Goal: Task Accomplishment & Management: Manage account settings

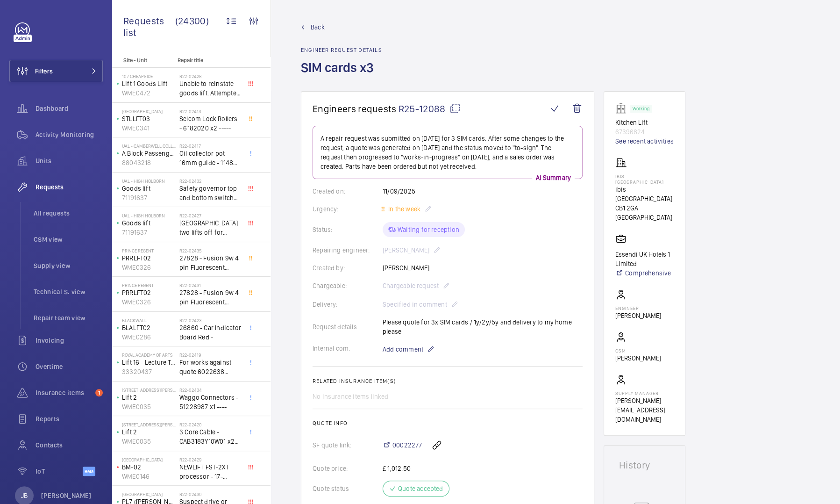
scroll to position [291, 0]
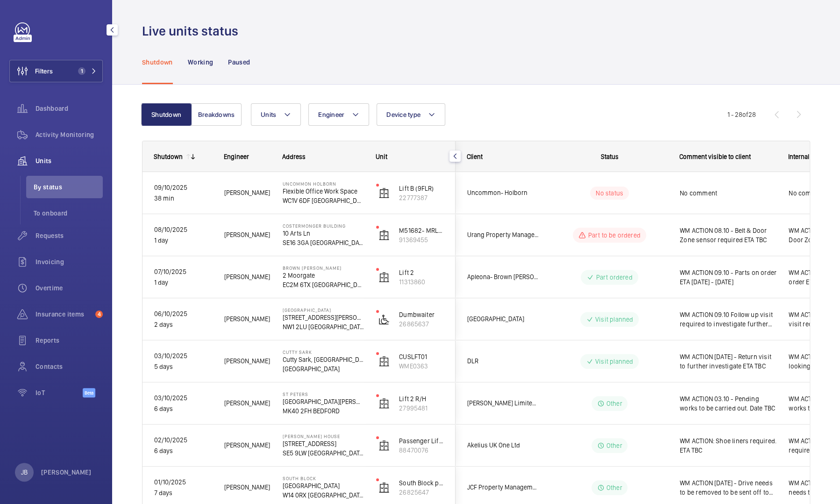
scroll to position [794, 0]
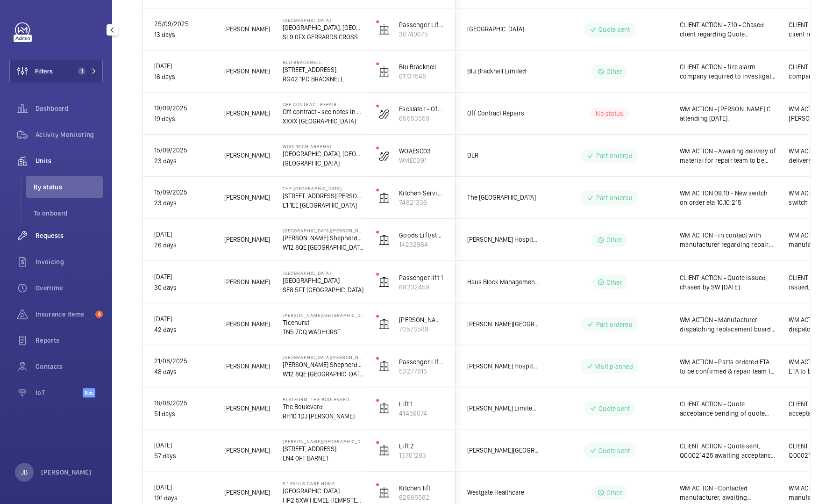
click at [56, 238] on span "Requests" at bounding box center [69, 235] width 67 height 9
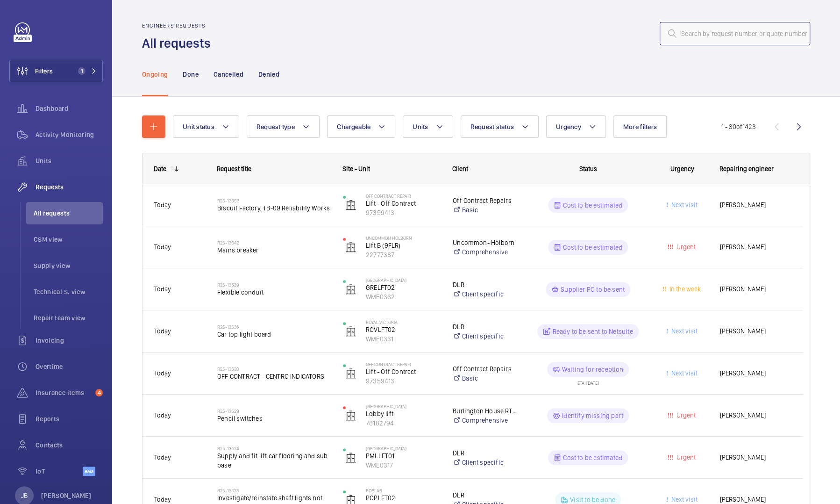
click at [711, 38] on input "text" at bounding box center [735, 33] width 150 height 23
paste input "R25-06019"
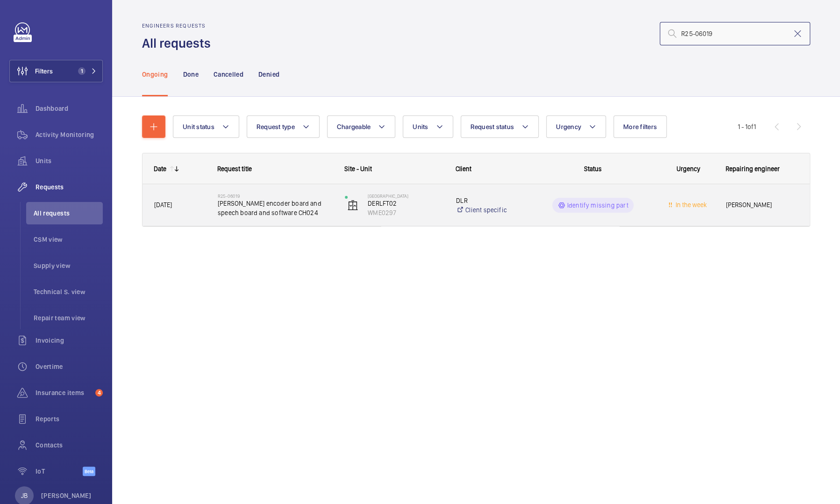
type input "R25-06019"
click at [637, 212] on wm-front-pills-cell "Identify missing part" at bounding box center [593, 205] width 115 height 15
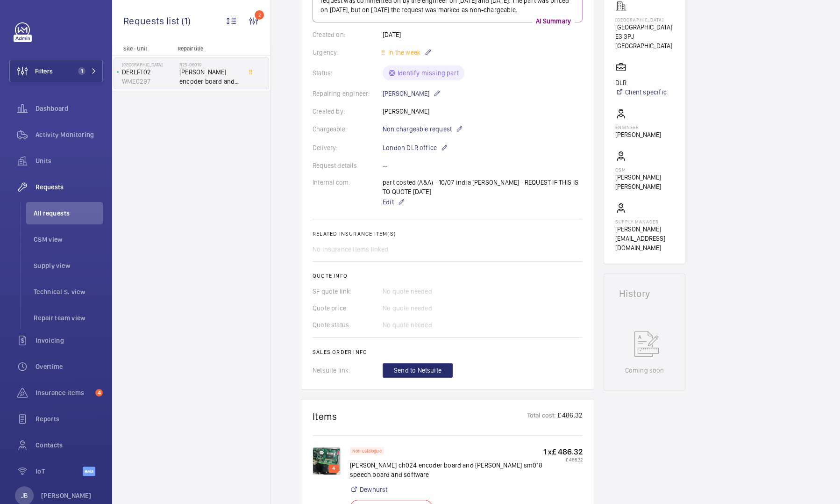
scroll to position [327, 0]
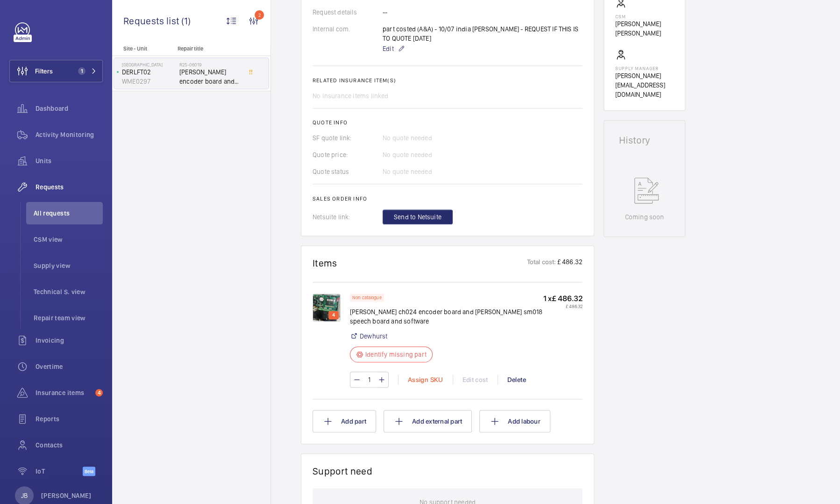
click at [421, 384] on div "Assign SKU" at bounding box center [425, 379] width 55 height 9
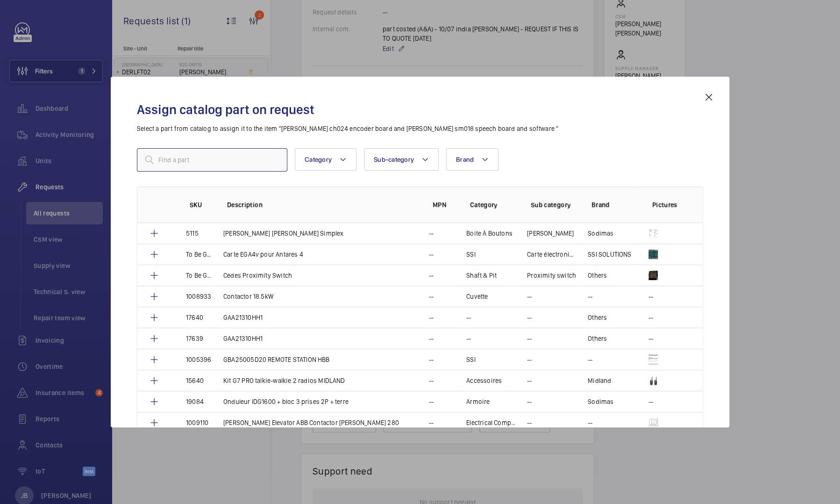
click at [243, 166] on input "text" at bounding box center [212, 159] width 150 height 23
paste input "002069-902450"
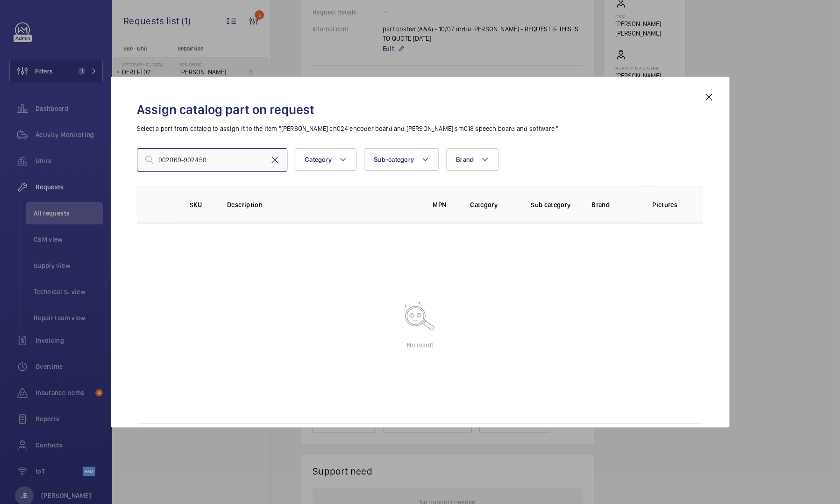
type input "002069-902450"
click at [277, 162] on mat-icon at bounding box center [274, 159] width 11 height 11
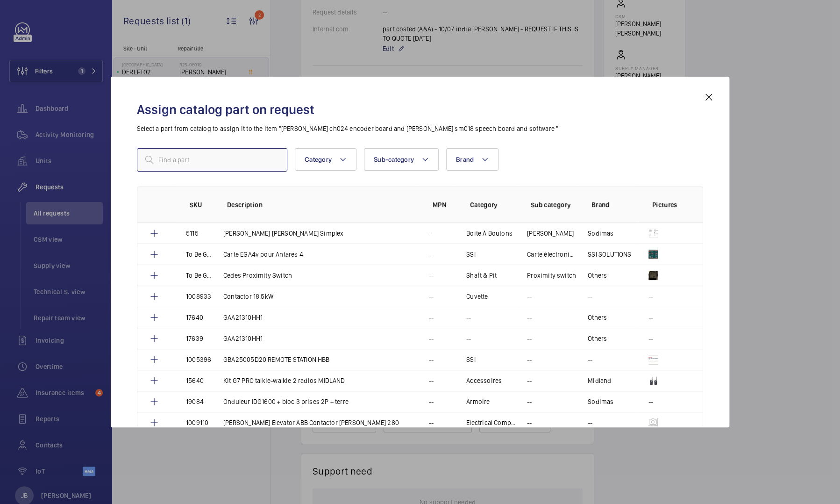
scroll to position [337, 0]
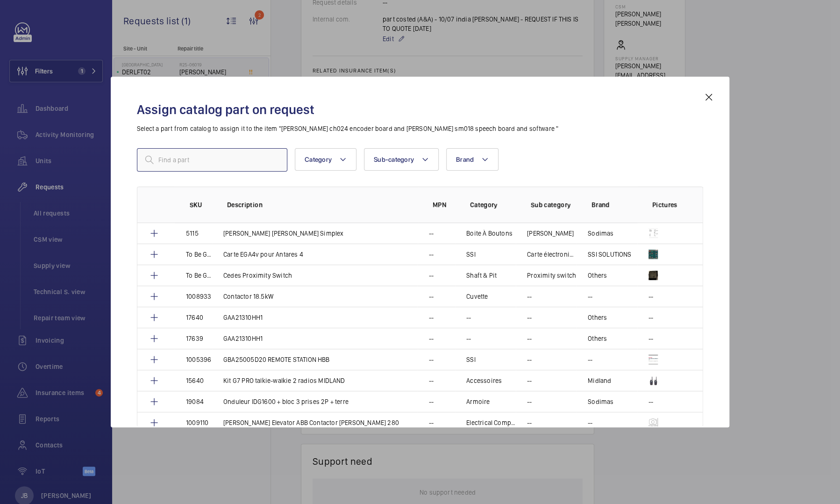
click at [221, 157] on input "text" at bounding box center [212, 159] width 150 height 23
paste input "1010505"
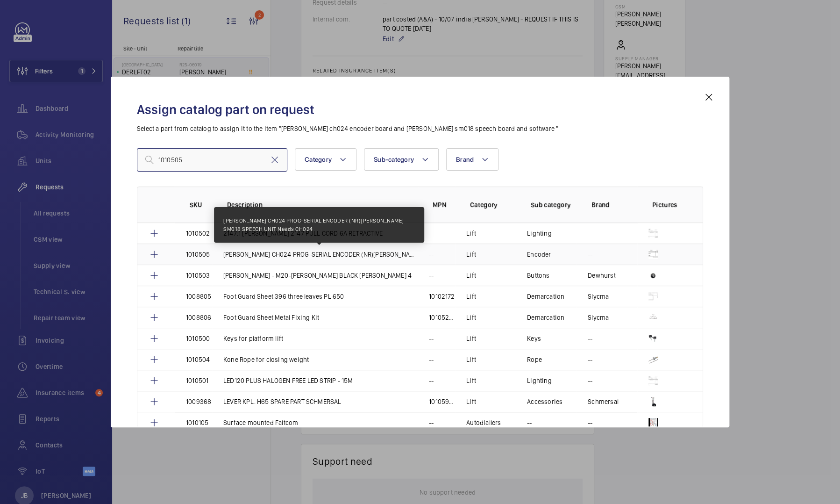
type input "1010505"
click at [254, 256] on p "DEWHURST CH024 PROG-SERIAL ENCODER (NR)DEWHURST SM018 SPEECH UNIT Needs CH024" at bounding box center [320, 254] width 194 height 9
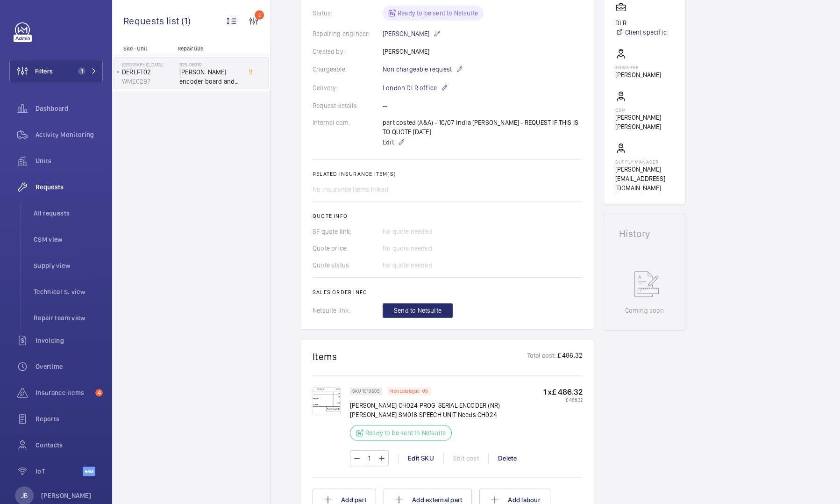
scroll to position [327, 0]
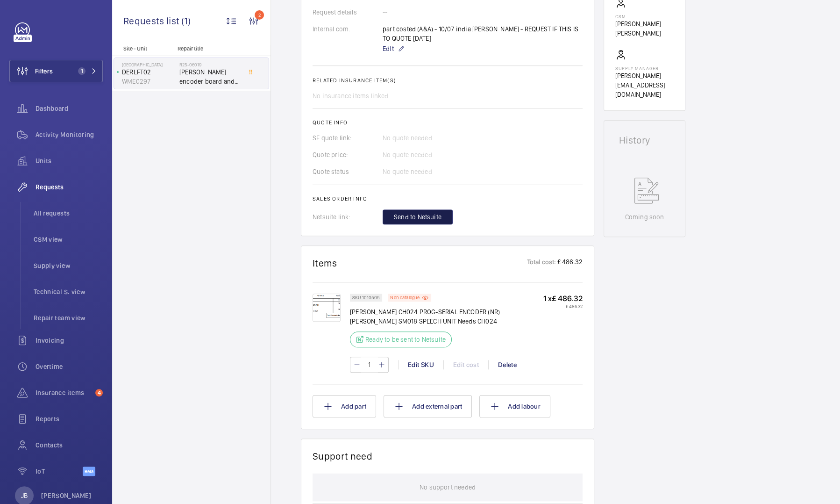
click at [420, 217] on span "Send to Netsuite" at bounding box center [418, 216] width 48 height 9
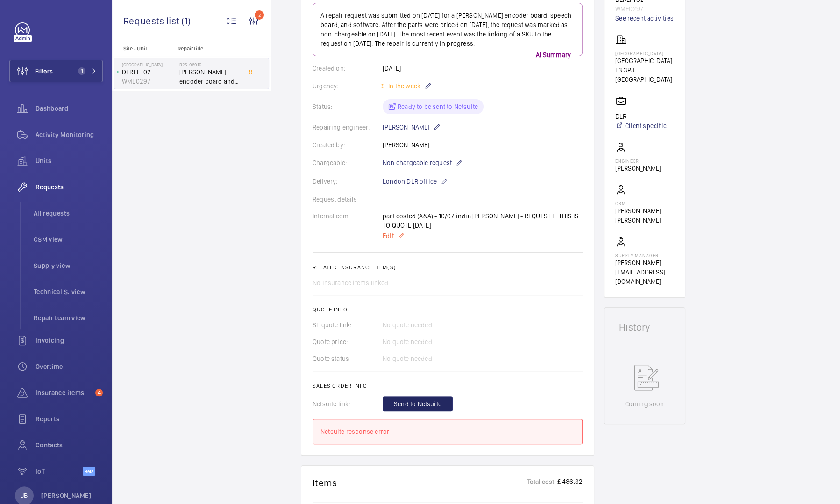
scroll to position [421, 0]
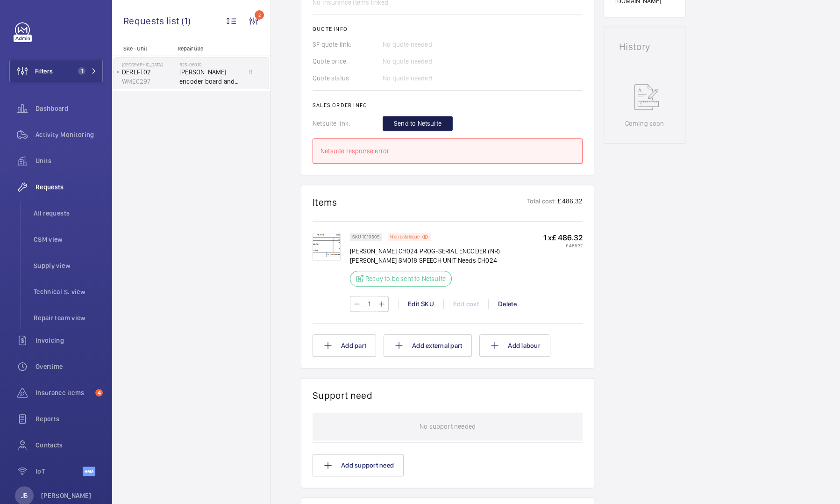
click at [419, 122] on span "Send to Netsuite" at bounding box center [418, 123] width 48 height 9
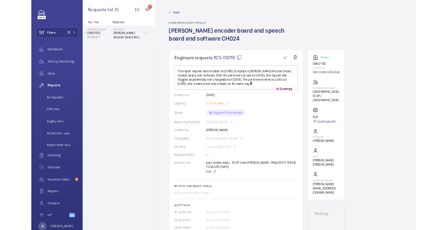
scroll to position [206, 0]
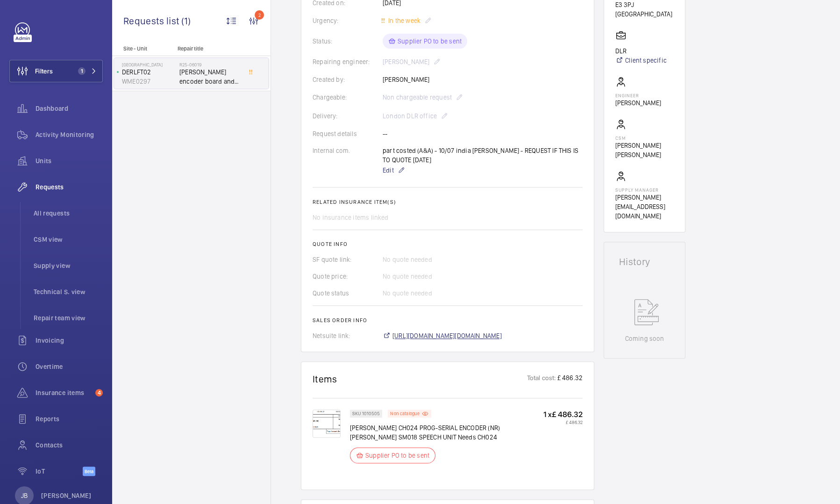
click at [455, 337] on span "https://6461500.app.netsuite.com/app/accounting/transactions/salesord.nl?id=308…" at bounding box center [447, 335] width 109 height 9
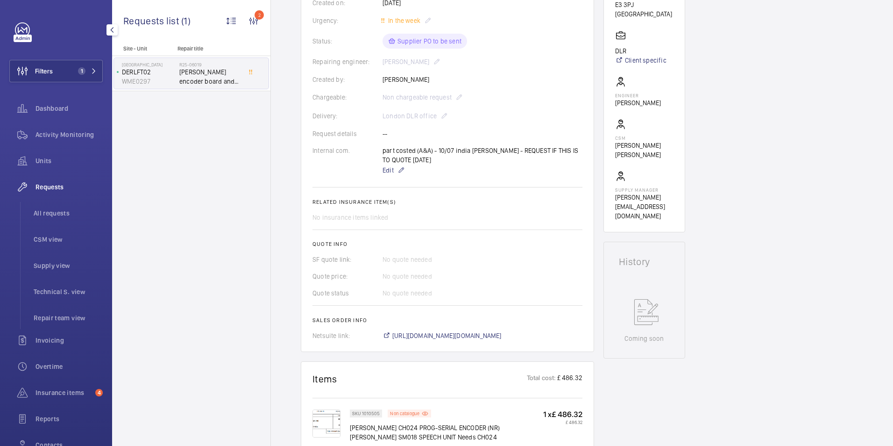
click at [40, 76] on span "Filters" at bounding box center [31, 71] width 43 height 22
click at [60, 76] on button "Filters 1" at bounding box center [55, 71] width 93 height 22
click at [51, 73] on span "Filters" at bounding box center [44, 70] width 18 height 9
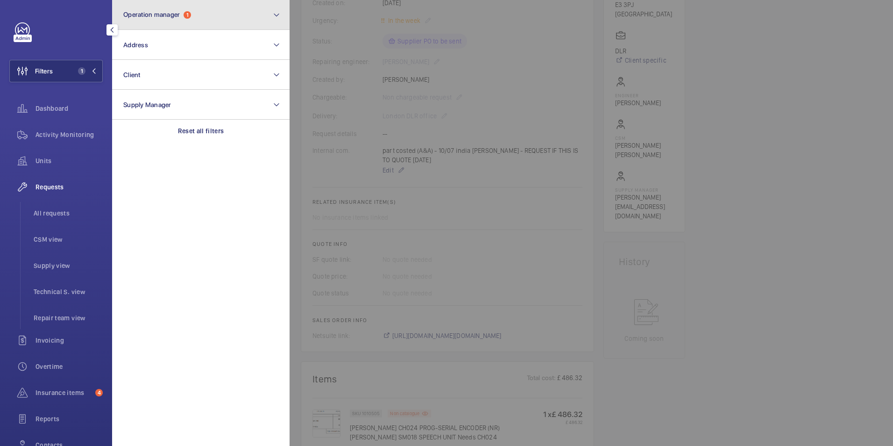
click at [204, 16] on button "Operation manager 1" at bounding box center [201, 15] width 178 height 30
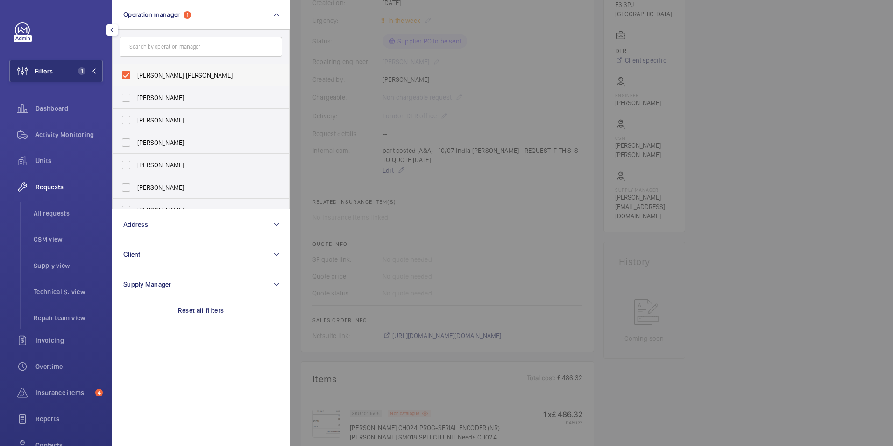
click at [143, 76] on span "[PERSON_NAME] [PERSON_NAME]" at bounding box center [201, 75] width 129 height 9
click at [136, 76] on input "[PERSON_NAME] [PERSON_NAME]" at bounding box center [126, 75] width 19 height 19
checkbox input "false"
click at [168, 50] on input "text" at bounding box center [201, 47] width 163 height 20
click at [189, 12] on button "Operation manager" at bounding box center [201, 15] width 178 height 30
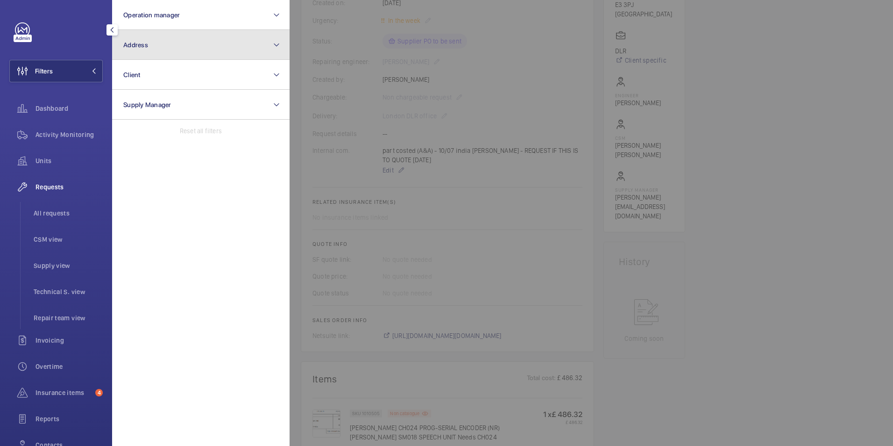
click at [180, 49] on button "Address" at bounding box center [201, 45] width 178 height 30
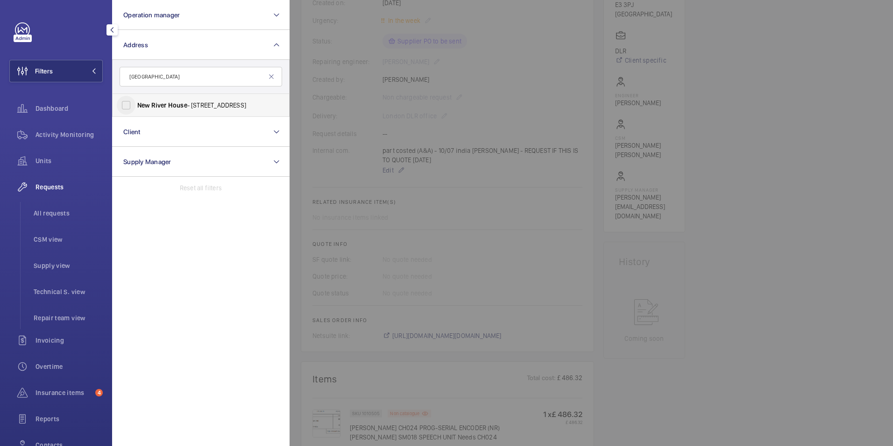
type input "New River House"
drag, startPoint x: 133, startPoint y: 110, endPoint x: 140, endPoint y: 106, distance: 8.8
click at [132, 107] on input "New River House - 4 Dunstan Mews, ENFIELD EN1 1GF" at bounding box center [126, 105] width 19 height 19
click at [148, 106] on span "New" at bounding box center [143, 104] width 13 height 7
click at [136, 106] on input "New River House - 4 Dunstan Mews, ENFIELD EN1 1GF" at bounding box center [126, 105] width 19 height 19
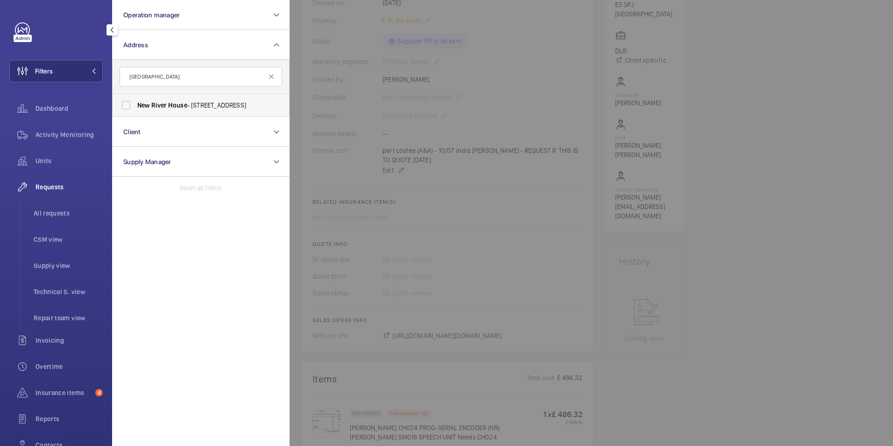
click at [148, 106] on span "New" at bounding box center [143, 104] width 13 height 7
click at [136, 106] on input "New River House - 4 Dunstan Mews, ENFIELD EN1 1GF" at bounding box center [126, 105] width 19 height 19
checkbox input "true"
click at [63, 133] on span "Activity Monitoring" at bounding box center [69, 134] width 67 height 9
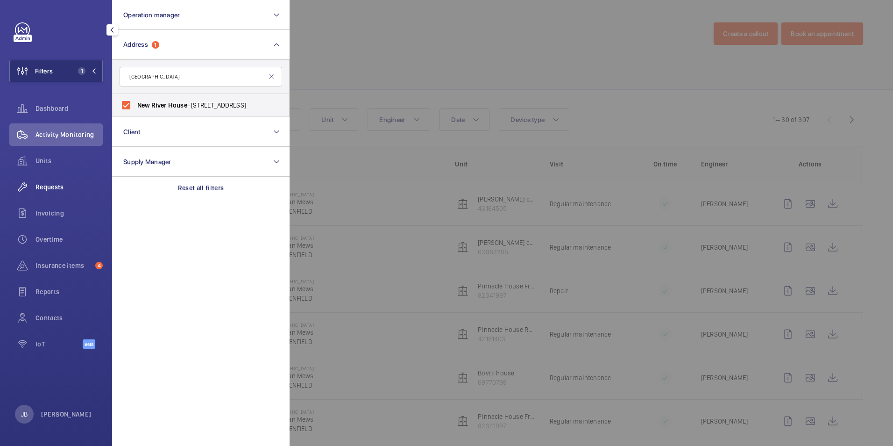
click at [47, 184] on span "Requests" at bounding box center [69, 186] width 67 height 9
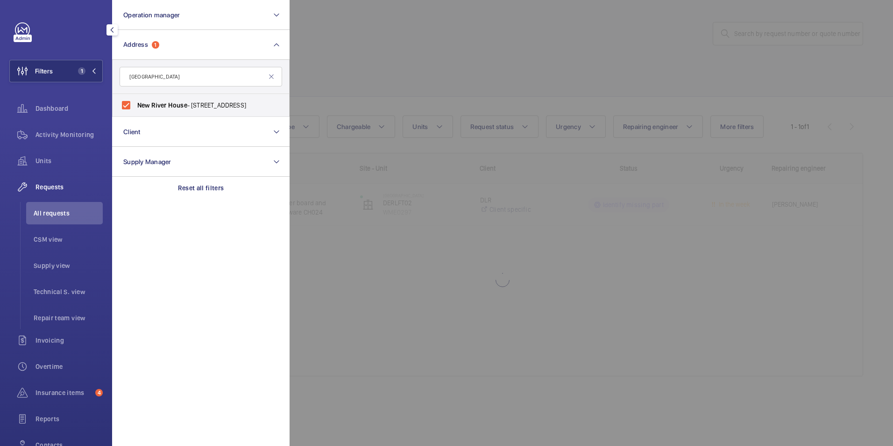
click at [400, 62] on div at bounding box center [736, 223] width 893 height 446
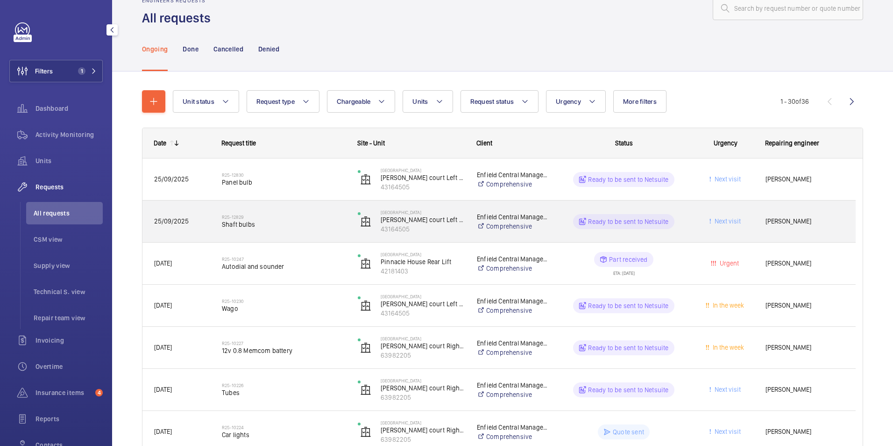
scroll to position [47, 0]
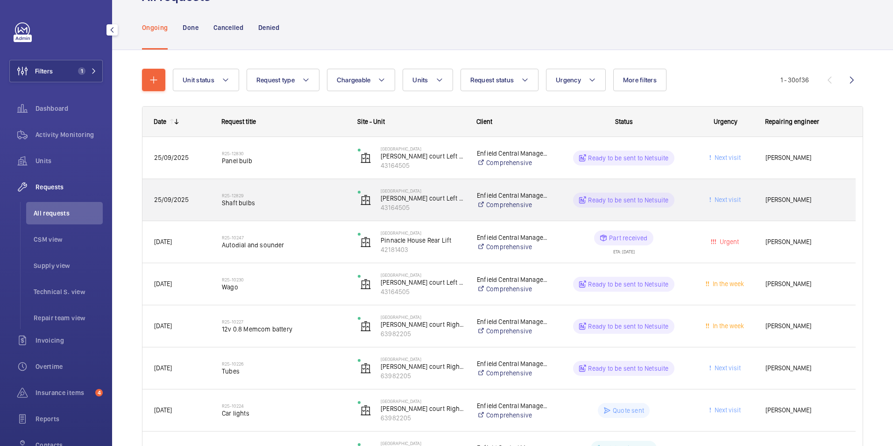
click at [693, 205] on div "Next visit" at bounding box center [720, 199] width 67 height 29
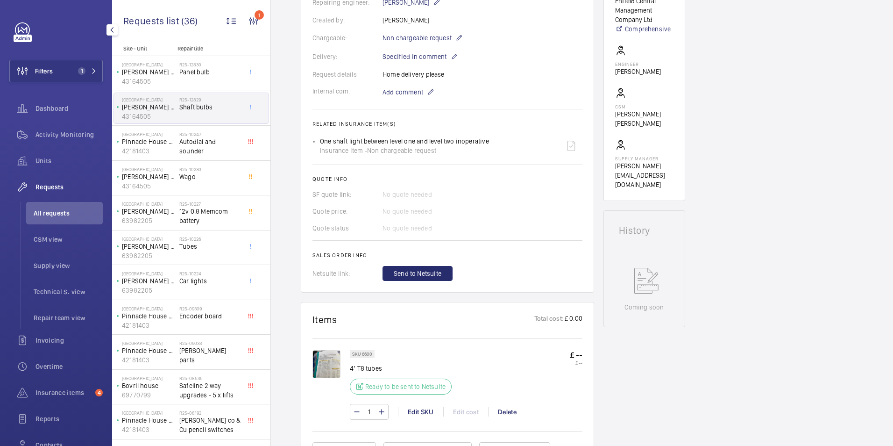
scroll to position [327, 0]
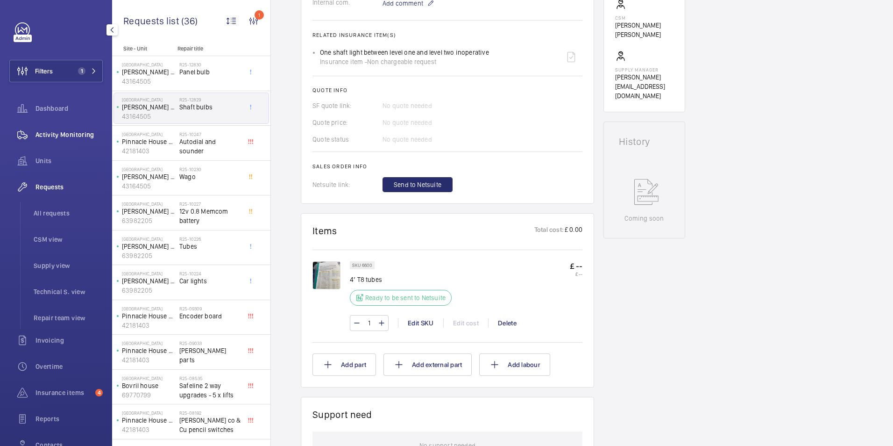
click at [68, 131] on span "Activity Monitoring" at bounding box center [69, 134] width 67 height 9
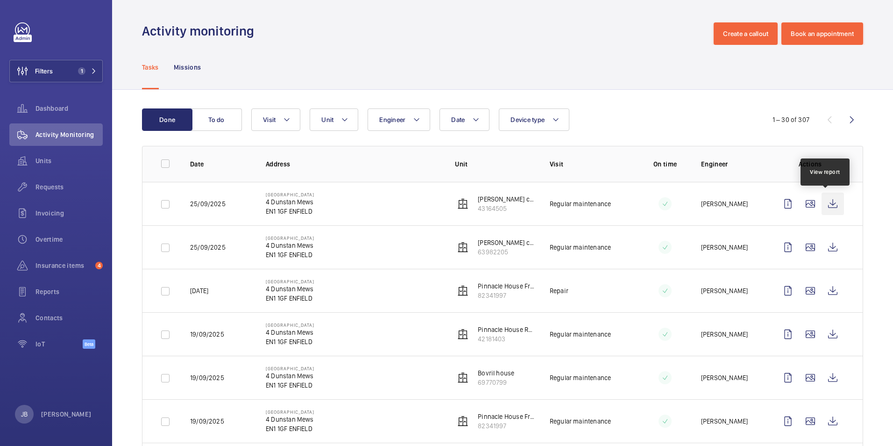
click at [830, 205] on wm-front-icon-button at bounding box center [833, 204] width 22 height 22
click at [830, 246] on wm-front-icon-button at bounding box center [833, 247] width 22 height 22
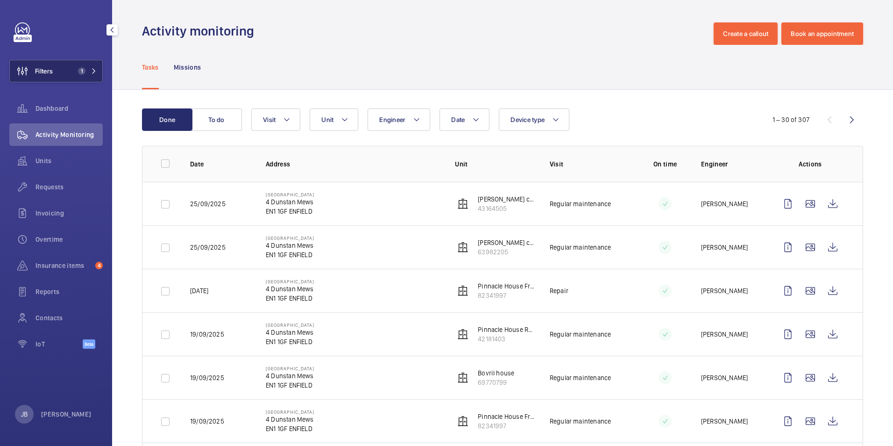
click at [52, 64] on span "Filters" at bounding box center [31, 71] width 43 height 22
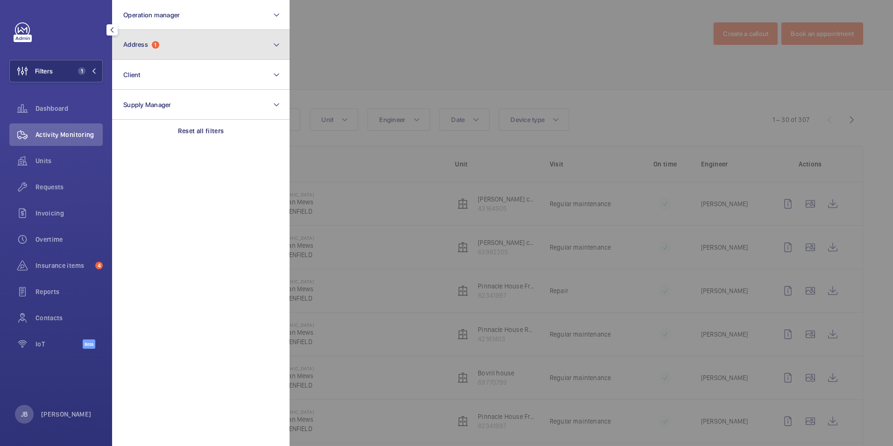
click at [187, 50] on button "Address 1" at bounding box center [201, 45] width 178 height 30
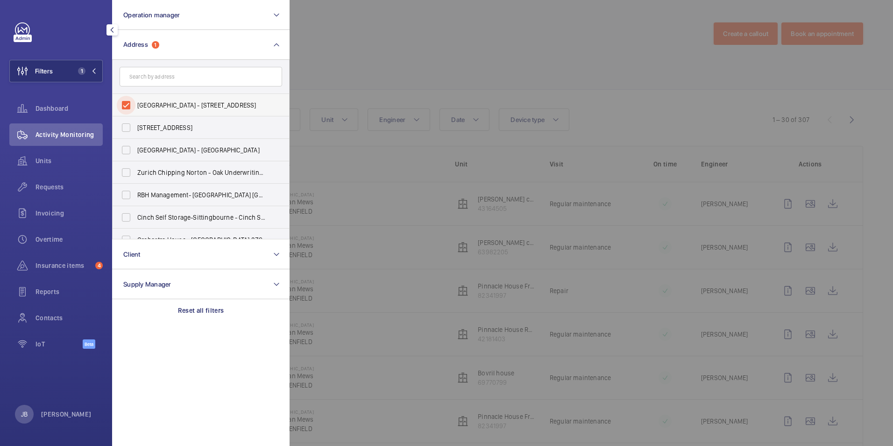
click at [133, 108] on input "New River House - 4 Dunstan Mews, ENFIELD EN1 1GF" at bounding box center [126, 105] width 19 height 19
checkbox input "false"
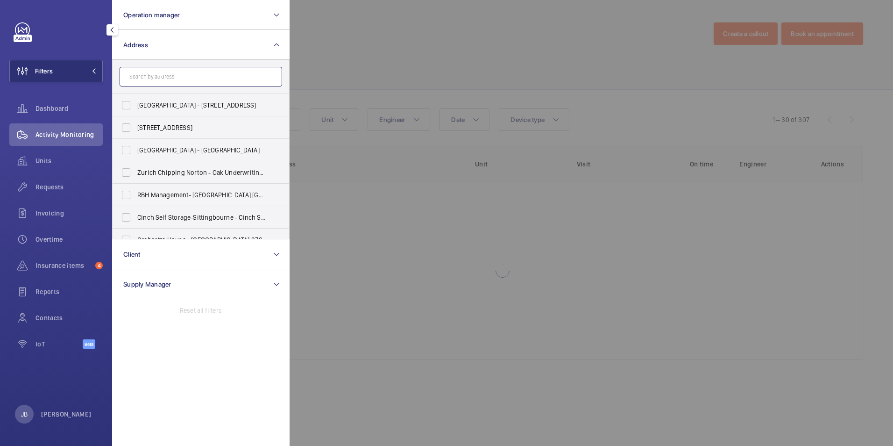
click at [167, 72] on input "text" at bounding box center [201, 77] width 163 height 20
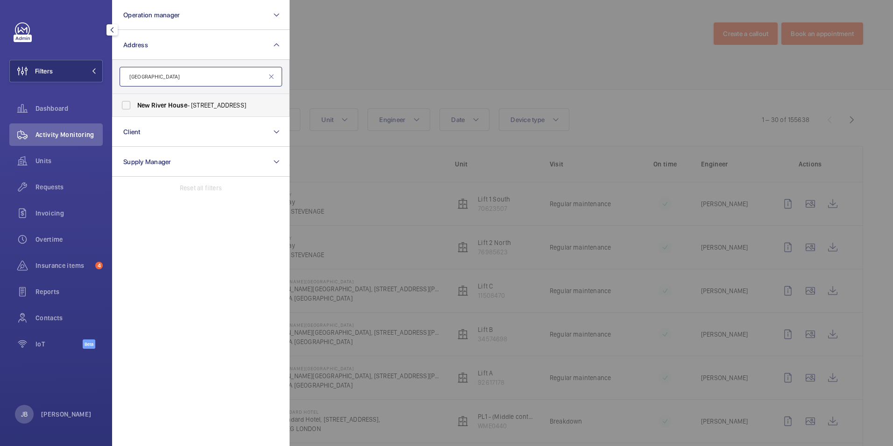
type input "New river house"
click at [150, 103] on span "New River House - 4 Dunstan Mews, ENFIELD EN1 1GF" at bounding box center [201, 104] width 129 height 9
click at [136, 103] on input "New River House - 4 Dunstan Mews, ENFIELD EN1 1GF" at bounding box center [126, 105] width 19 height 19
checkbox input "true"
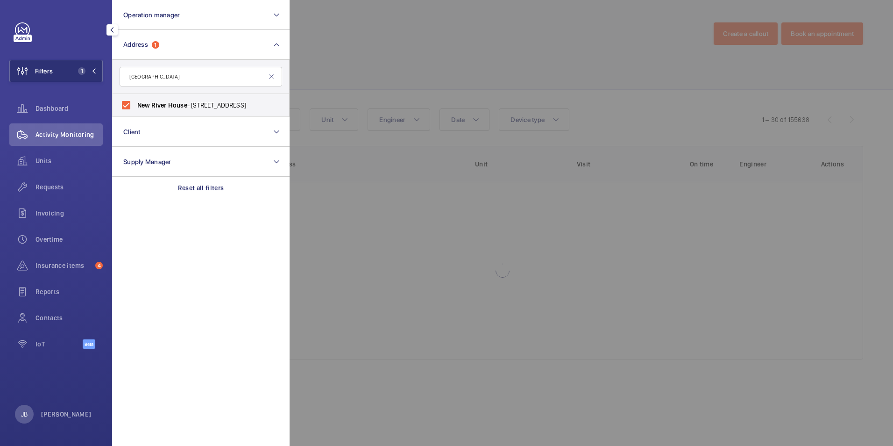
click at [401, 63] on div at bounding box center [736, 223] width 893 height 446
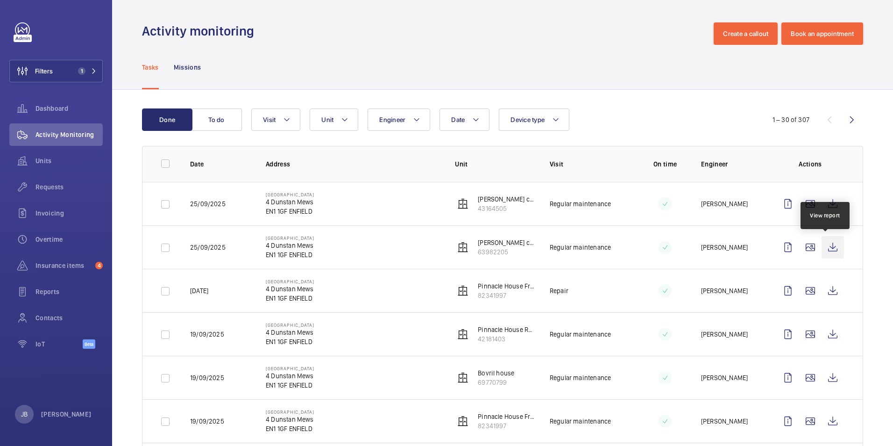
click at [822, 241] on wm-front-icon-button at bounding box center [833, 247] width 22 height 22
click at [828, 203] on wm-front-icon-button at bounding box center [833, 204] width 22 height 22
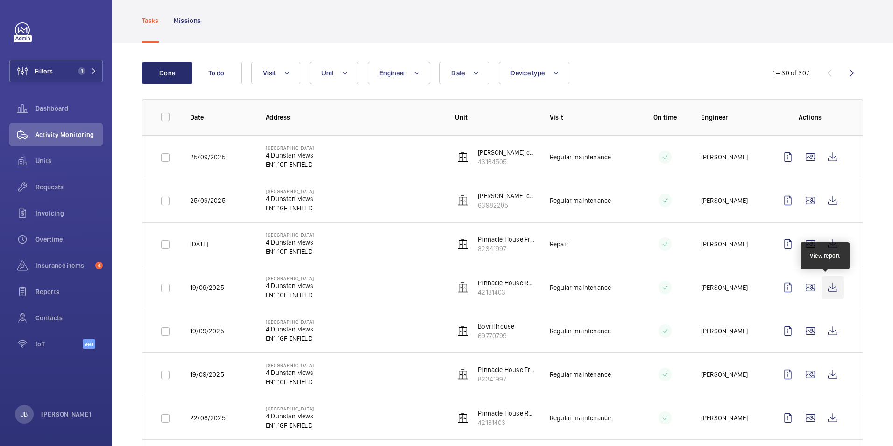
click at [825, 288] on wm-front-icon-button at bounding box center [833, 287] width 22 height 22
click at [822, 241] on wm-front-icon-button at bounding box center [833, 244] width 22 height 22
click at [829, 372] on wm-front-icon-button at bounding box center [833, 374] width 22 height 22
click at [54, 73] on button "Filters 1" at bounding box center [55, 71] width 93 height 22
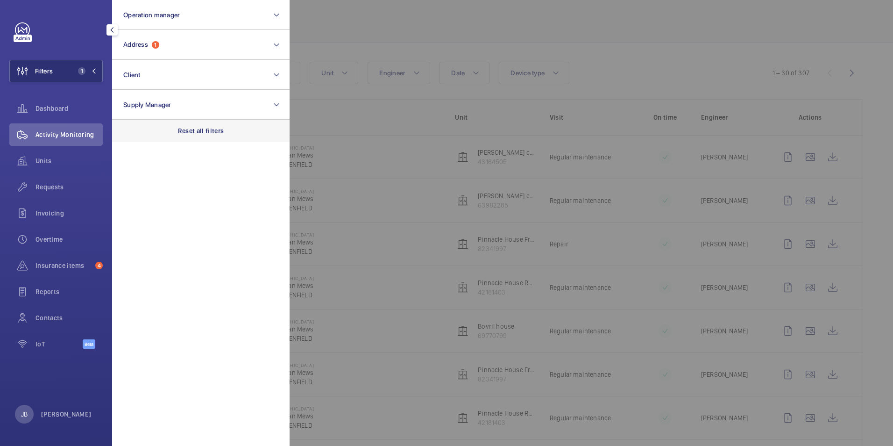
click at [200, 134] on p "Reset all filters" at bounding box center [201, 130] width 46 height 9
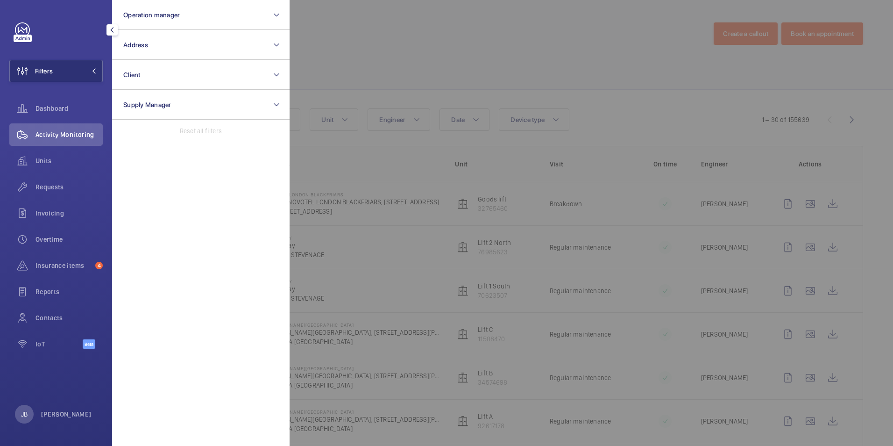
click at [478, 61] on div at bounding box center [736, 223] width 893 height 446
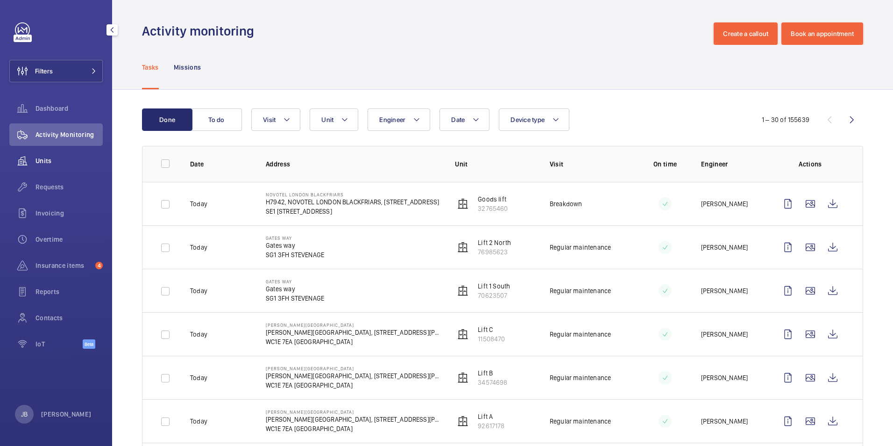
click at [51, 171] on div "Units" at bounding box center [55, 161] width 93 height 22
click at [51, 179] on div "Requests" at bounding box center [55, 187] width 93 height 22
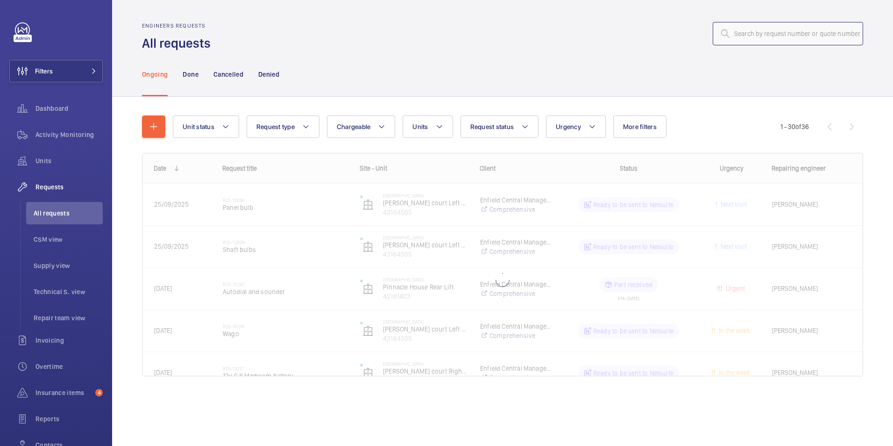
click at [770, 36] on input "text" at bounding box center [788, 33] width 150 height 23
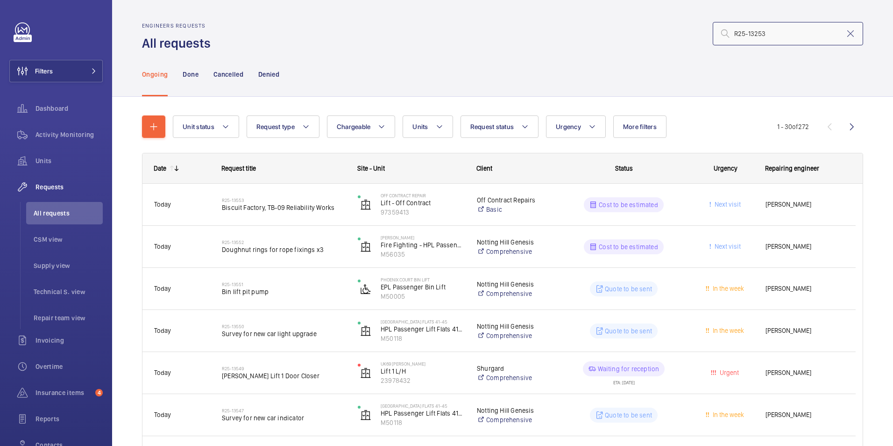
type input "R25-13253"
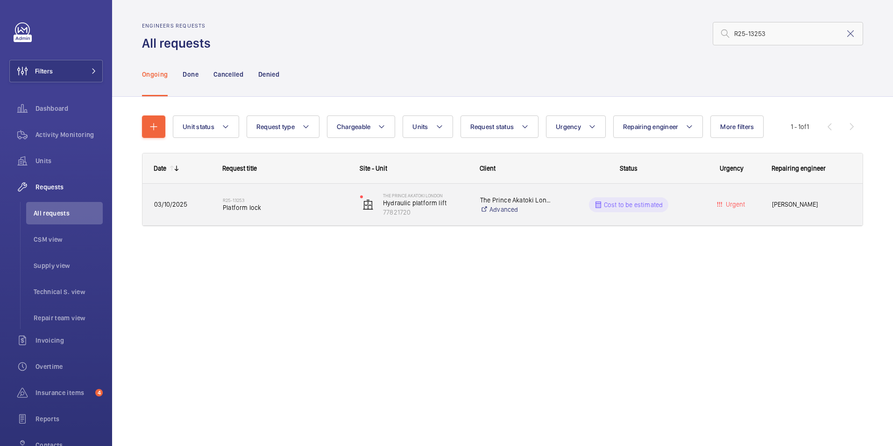
click at [697, 202] on div "Urgent" at bounding box center [727, 204] width 68 height 29
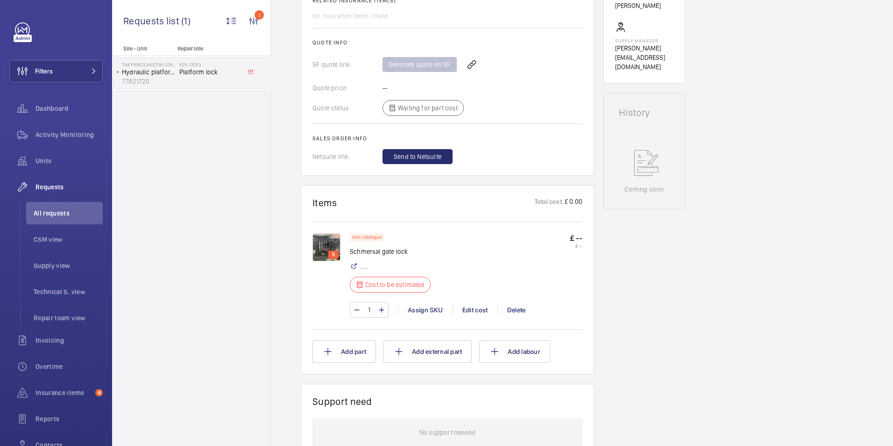
scroll to position [402, 0]
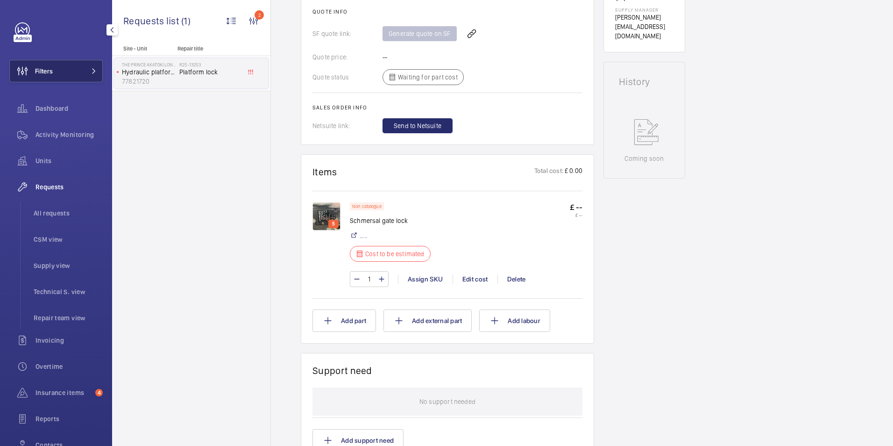
click at [57, 67] on button "Filters" at bounding box center [55, 71] width 93 height 22
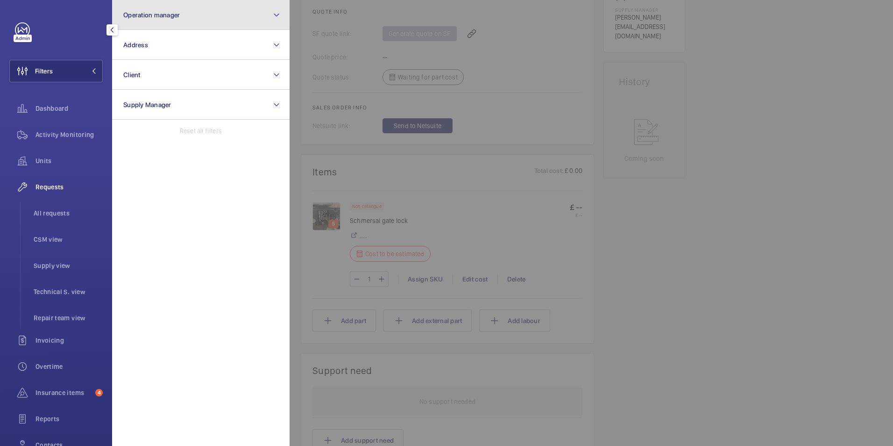
click at [161, 7] on button "Operation manager" at bounding box center [201, 15] width 178 height 30
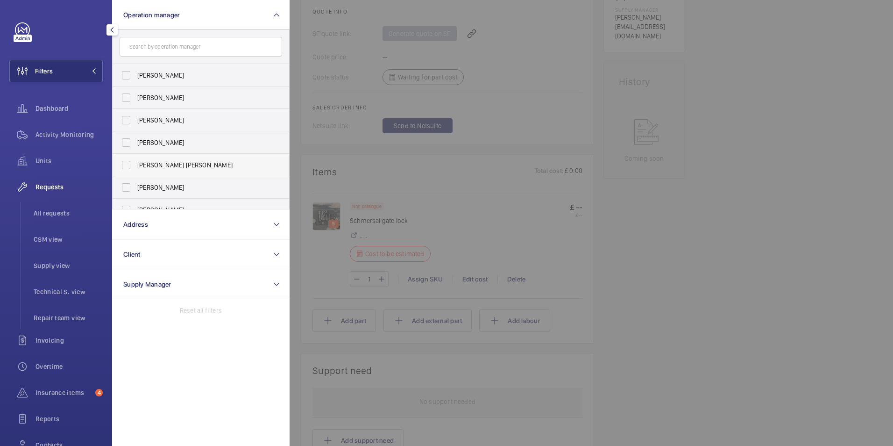
click at [138, 167] on span "[PERSON_NAME] [PERSON_NAME]" at bounding box center [201, 164] width 129 height 9
click at [136, 167] on input "[PERSON_NAME] [PERSON_NAME]" at bounding box center [126, 165] width 19 height 19
checkbox input "true"
click at [45, 134] on span "Activity Monitoring" at bounding box center [69, 134] width 67 height 9
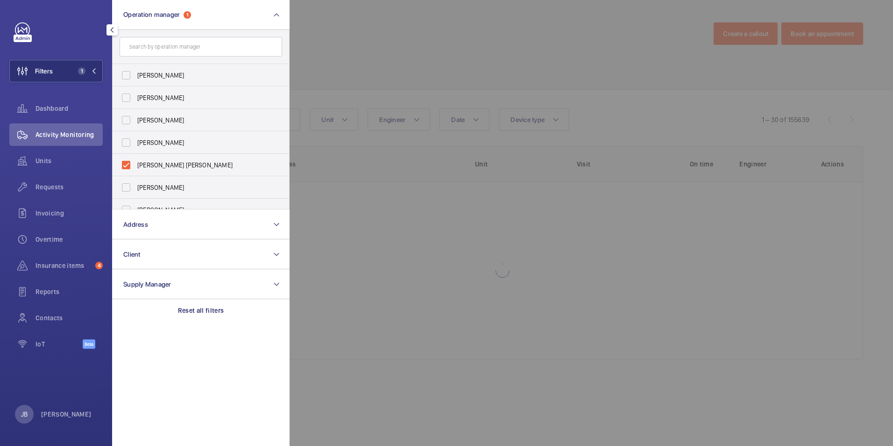
click at [302, 73] on div at bounding box center [736, 223] width 893 height 446
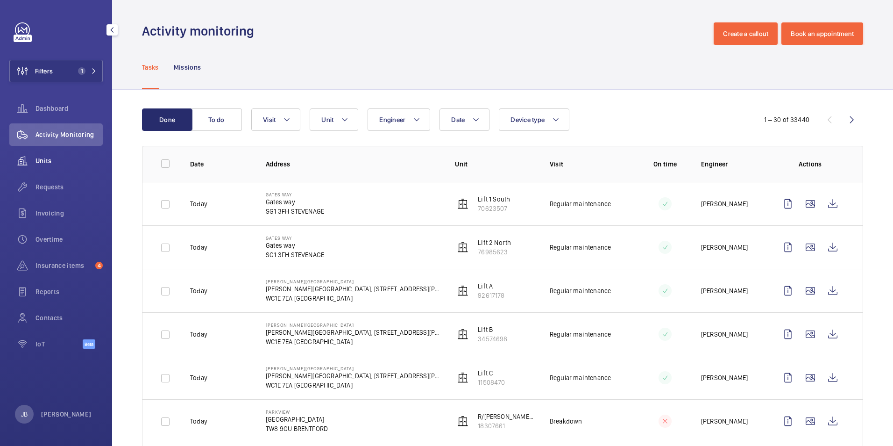
click at [45, 165] on div "Units" at bounding box center [55, 161] width 93 height 22
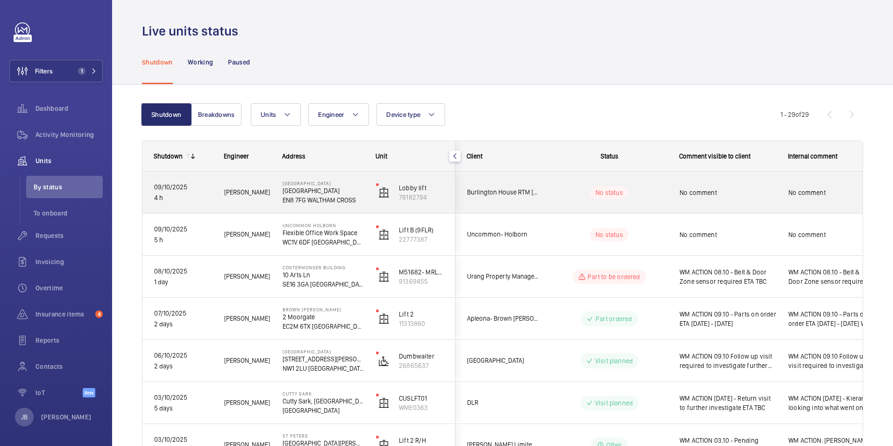
click at [732, 197] on div "No comment" at bounding box center [728, 192] width 97 height 21
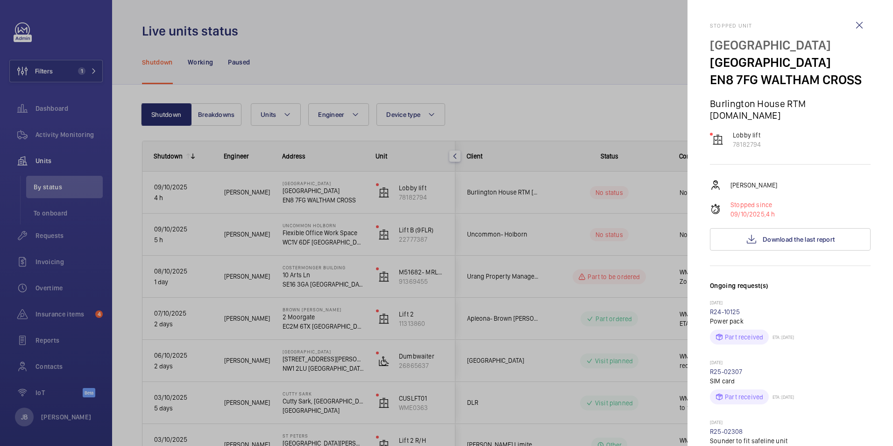
scroll to position [140, 0]
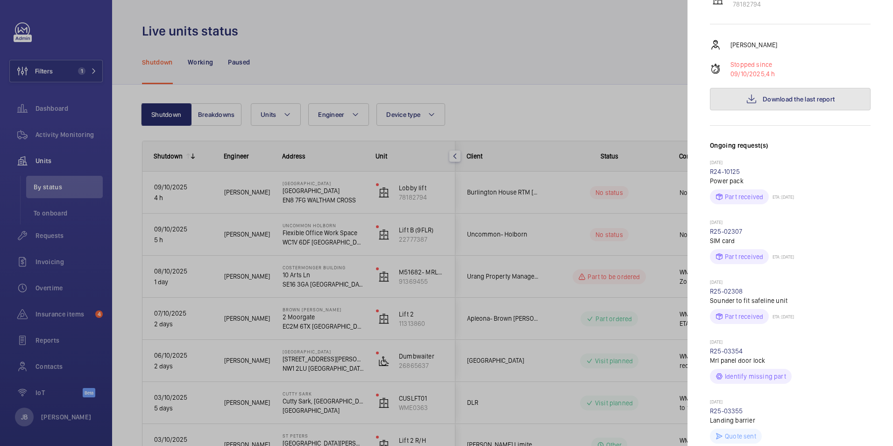
click at [784, 95] on span "Download the last report" at bounding box center [799, 98] width 72 height 7
click at [620, 122] on div at bounding box center [446, 223] width 893 height 446
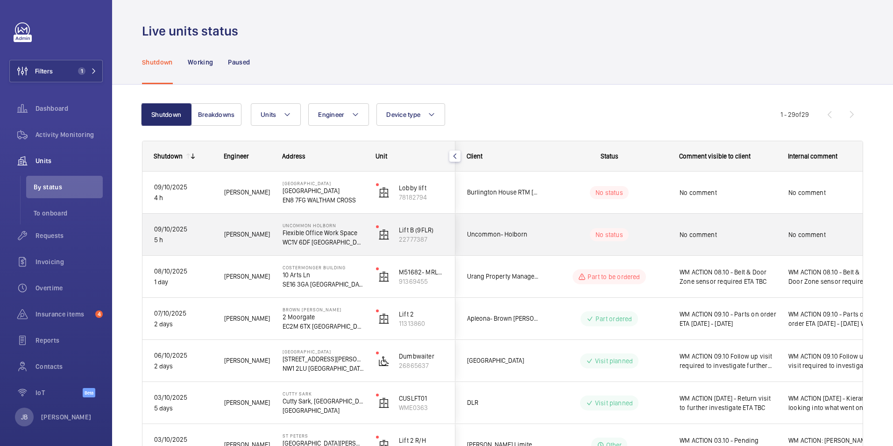
click at [801, 240] on div "No comment" at bounding box center [832, 234] width 86 height 21
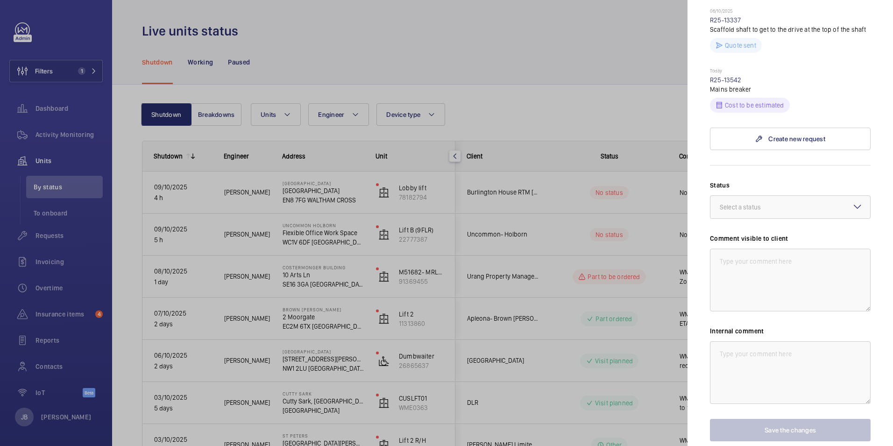
scroll to position [327, 0]
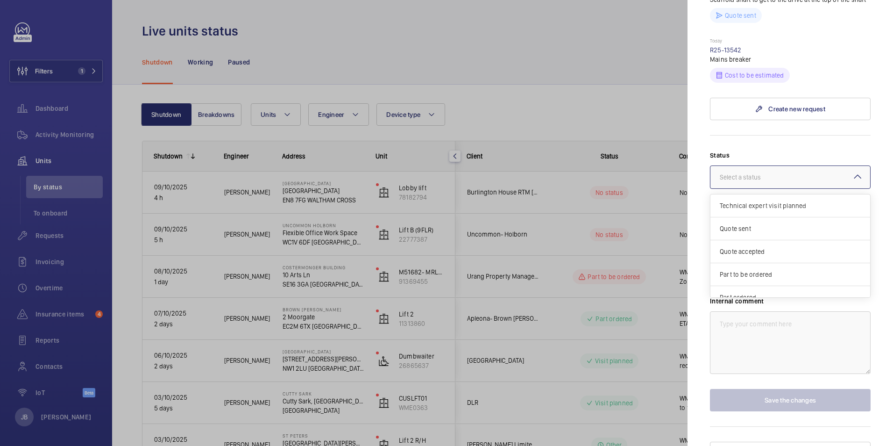
click at [775, 175] on div at bounding box center [791, 177] width 160 height 22
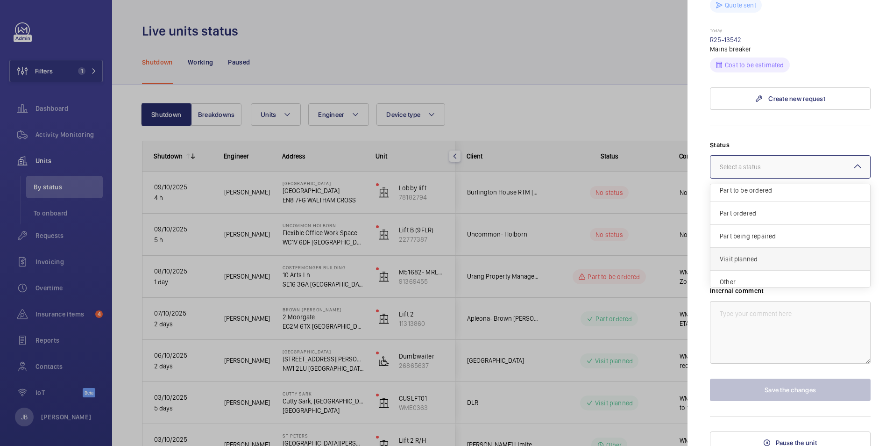
scroll to position [80, 0]
click at [769, 248] on span "Visit planned" at bounding box center [790, 252] width 141 height 9
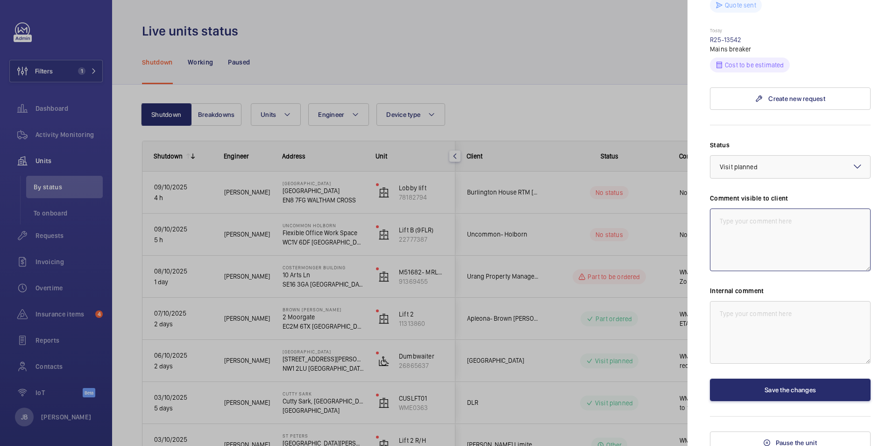
click at [763, 223] on textarea at bounding box center [790, 239] width 161 height 63
drag, startPoint x: 741, startPoint y: 222, endPoint x: 711, endPoint y: 207, distance: 33.7
click at [711, 208] on textarea "WM ACTION 09.10 - Scaffolding being put up today" at bounding box center [790, 239] width 161 height 63
type textarea "WM ACTION 09.10 - Scaffolding being put up today"
click at [772, 324] on textarea at bounding box center [790, 332] width 161 height 63
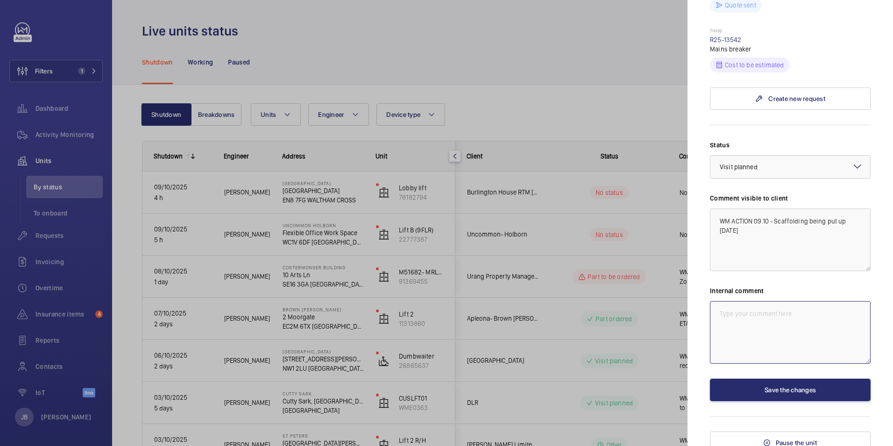
paste textarea "WM ACTION 09.10 - Scaffolding being put up today"
type textarea "WM ACTION 09.10 - Scaffolding being put up today"
click at [783, 382] on button "Save the changes" at bounding box center [790, 390] width 161 height 22
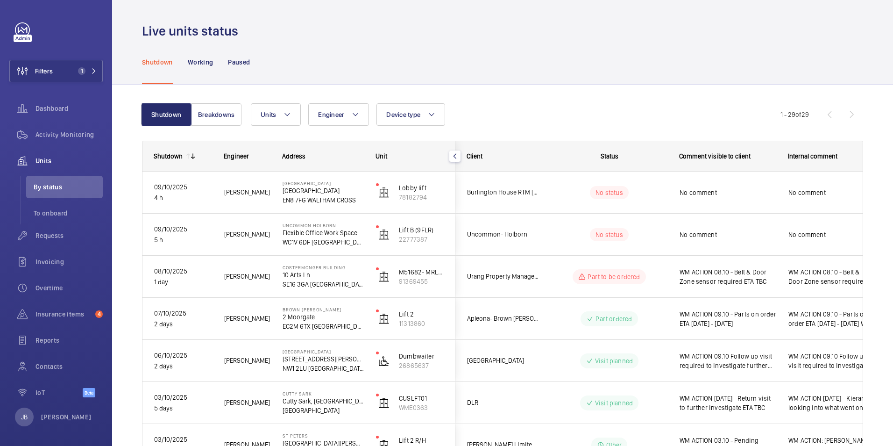
scroll to position [0, 0]
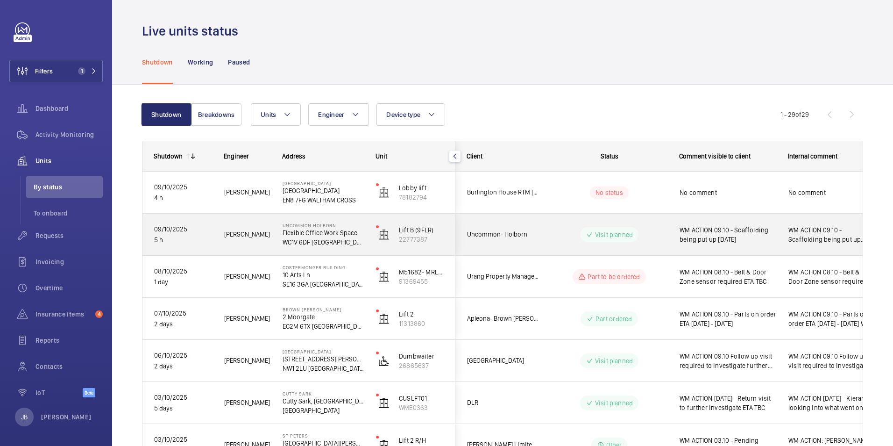
click at [771, 238] on span "WM ACTION 09.10 - Scaffolding being put up today" at bounding box center [728, 234] width 97 height 19
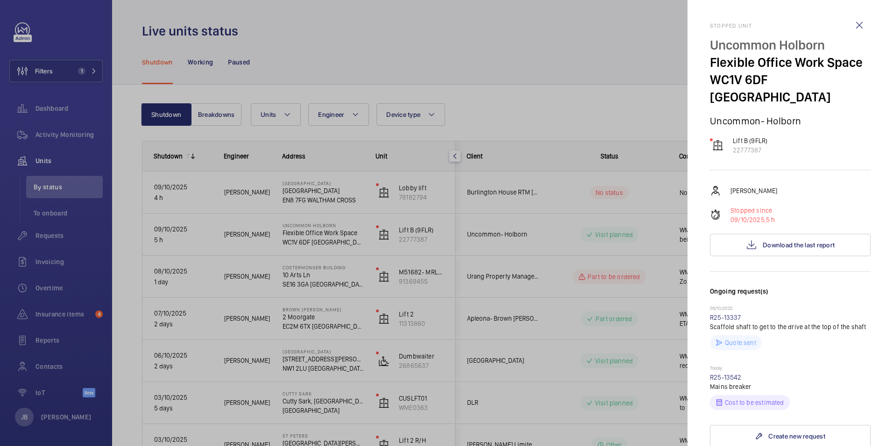
click at [622, 191] on div at bounding box center [446, 223] width 893 height 446
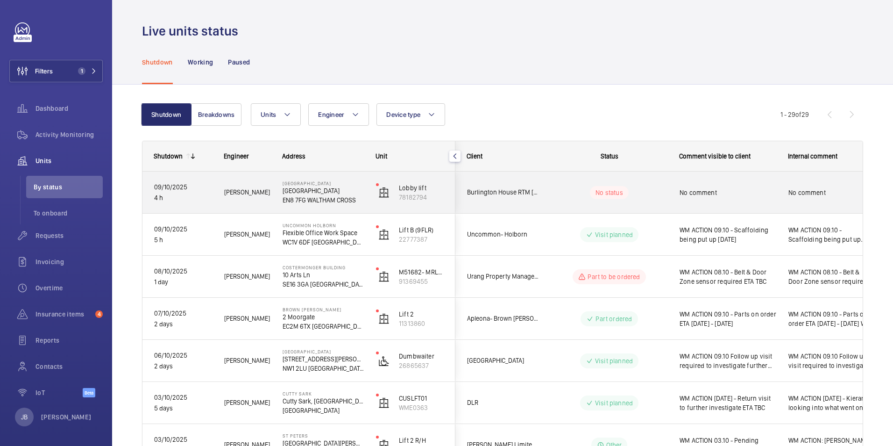
click at [739, 193] on span "No comment" at bounding box center [728, 192] width 97 height 9
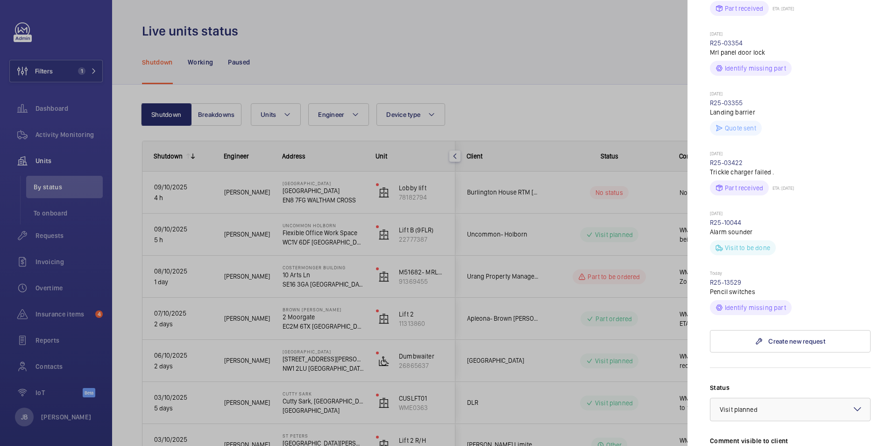
scroll to position [561, 0]
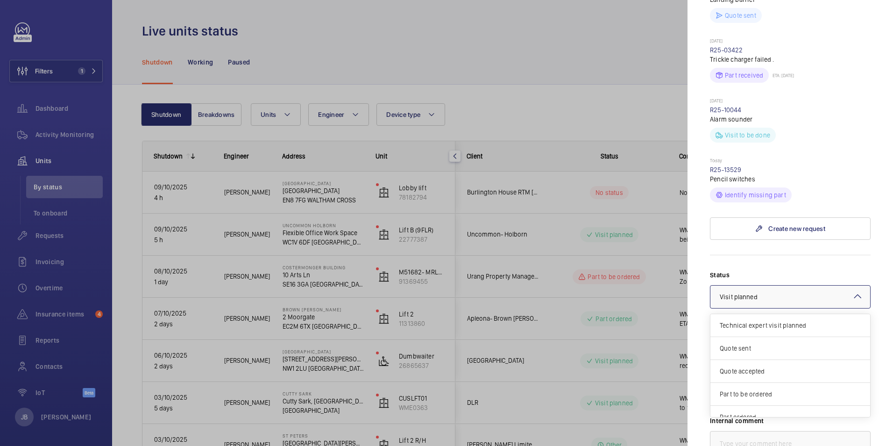
click at [757, 292] on div "× Visit planned" at bounding box center [750, 296] width 61 height 9
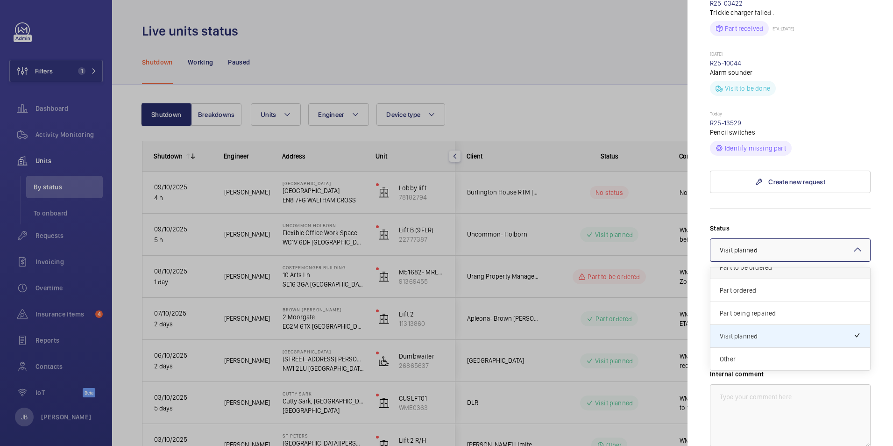
scroll to position [33, 0]
click at [772, 309] on span "Part to be ordered" at bounding box center [790, 313] width 141 height 9
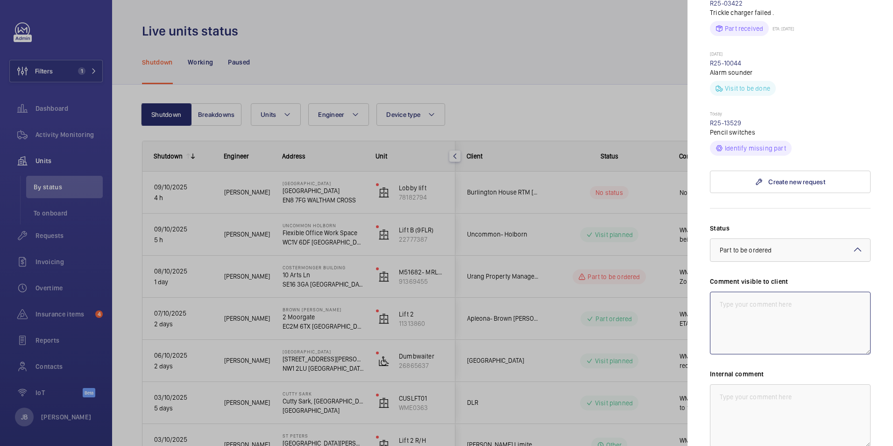
click at [772, 300] on textarea at bounding box center [790, 323] width 161 height 63
drag, startPoint x: 754, startPoint y: 307, endPoint x: 716, endPoint y: 296, distance: 39.9
click at [716, 296] on textarea "WM ACTION 09.10 - new pencil switched required" at bounding box center [790, 323] width 161 height 63
type textarea "WM ACTION 09.10 - new pencil switched required"
click at [755, 390] on textarea at bounding box center [790, 415] width 161 height 63
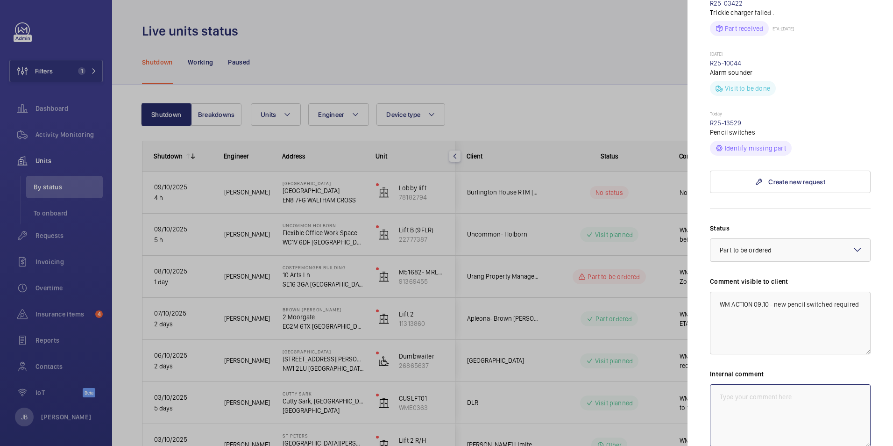
paste textarea "WM ACTION 09.10 - new pencil switched required"
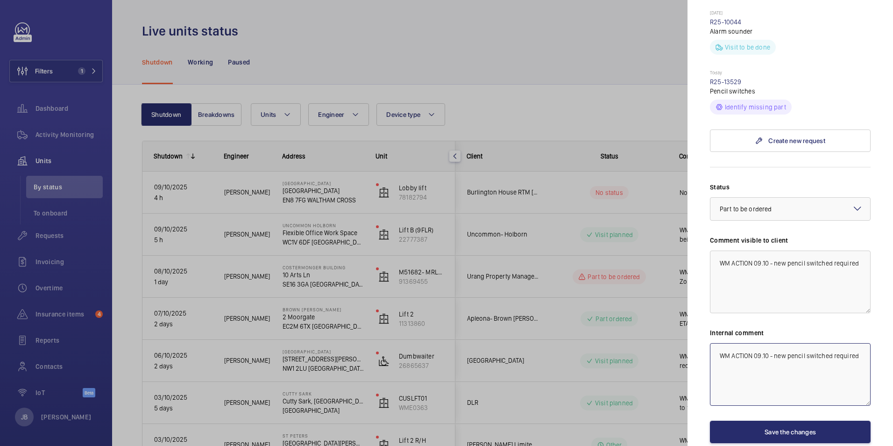
scroll to position [687, 0]
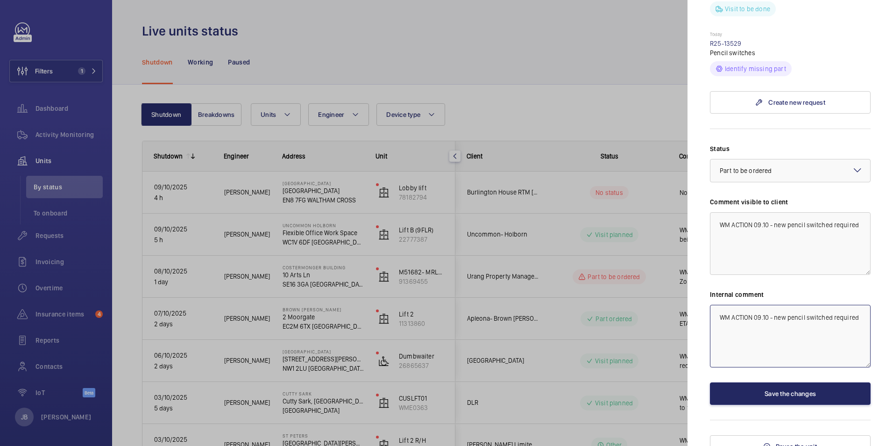
type textarea "WM ACTION 09.10 - new pencil switched required"
click at [767, 385] on button "Save the changes" at bounding box center [790, 393] width 161 height 22
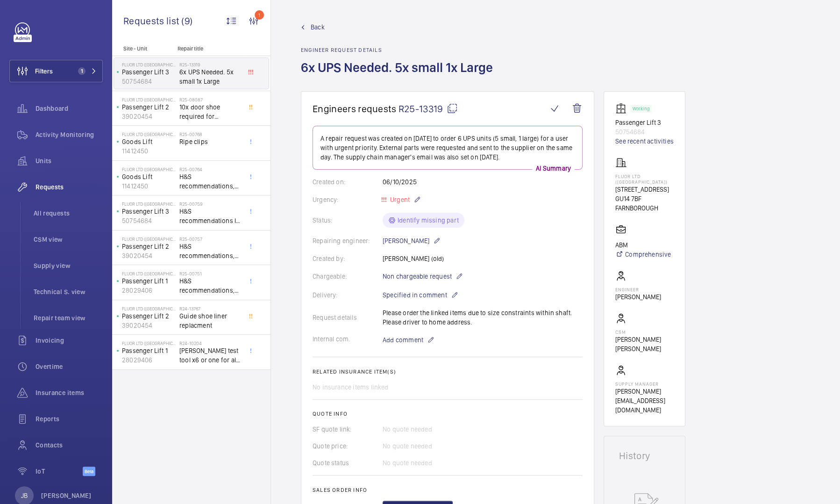
scroll to position [374, 0]
